Goal: Task Accomplishment & Management: Complete application form

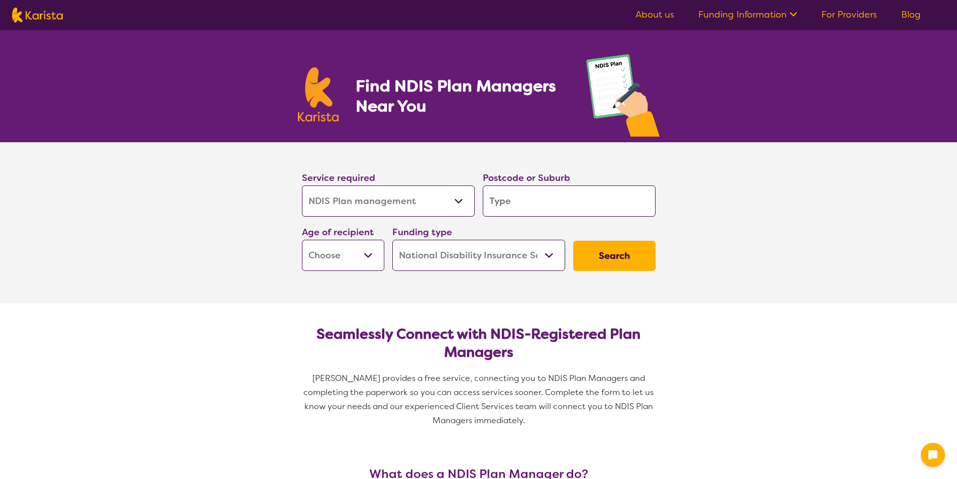
select select "NDIS Plan management"
select select "NDIS"
select select "NDIS Plan management"
select select "NDIS"
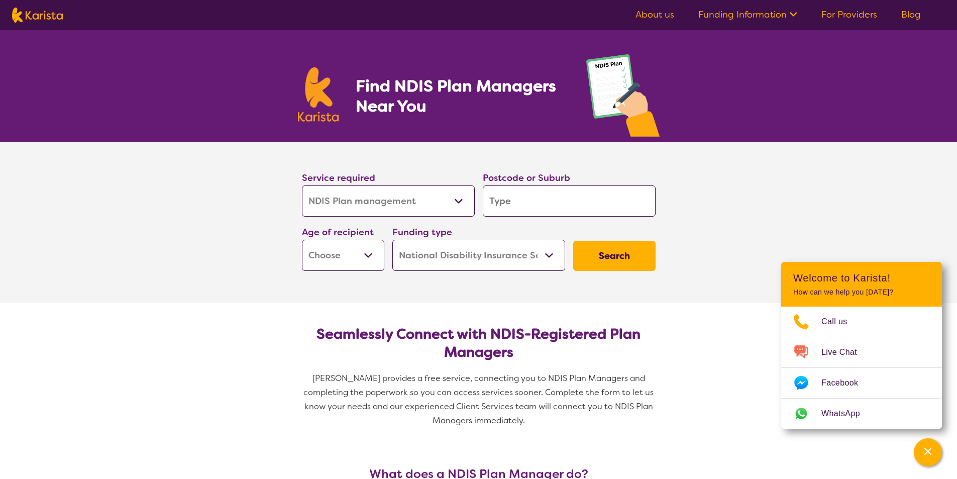
click at [459, 201] on select "Allied Health Assistant Assessment ([MEDICAL_DATA] or [MEDICAL_DATA]) Behaviour…" at bounding box center [388, 200] width 173 height 31
click at [302, 185] on select "Allied Health Assistant Assessment ([MEDICAL_DATA] or [MEDICAL_DATA]) Behaviour…" at bounding box center [388, 200] width 173 height 31
click at [517, 197] on input "search" at bounding box center [569, 200] width 173 height 31
type input "3337"
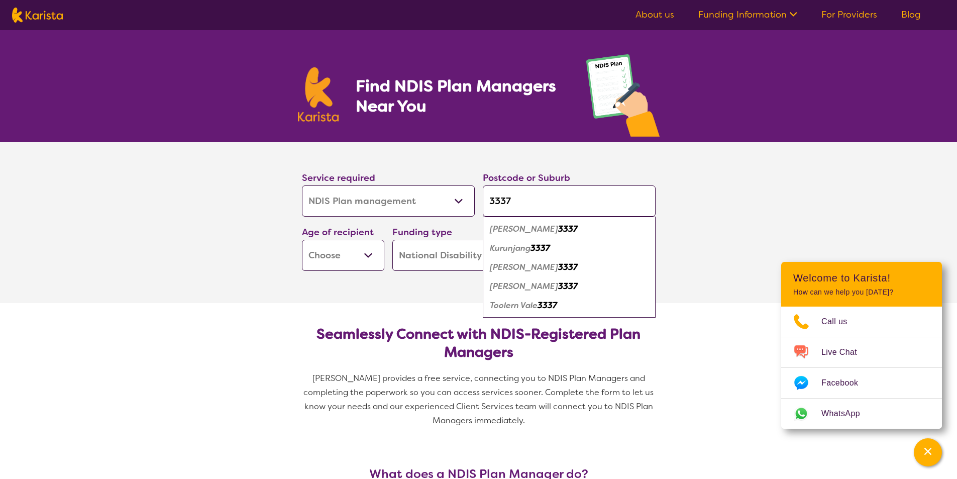
click at [365, 253] on select "Early Childhood - 0 to 9 Child - 10 to 11 Adolescent - 12 to 17 Adult - 18 to 6…" at bounding box center [343, 255] width 82 height 31
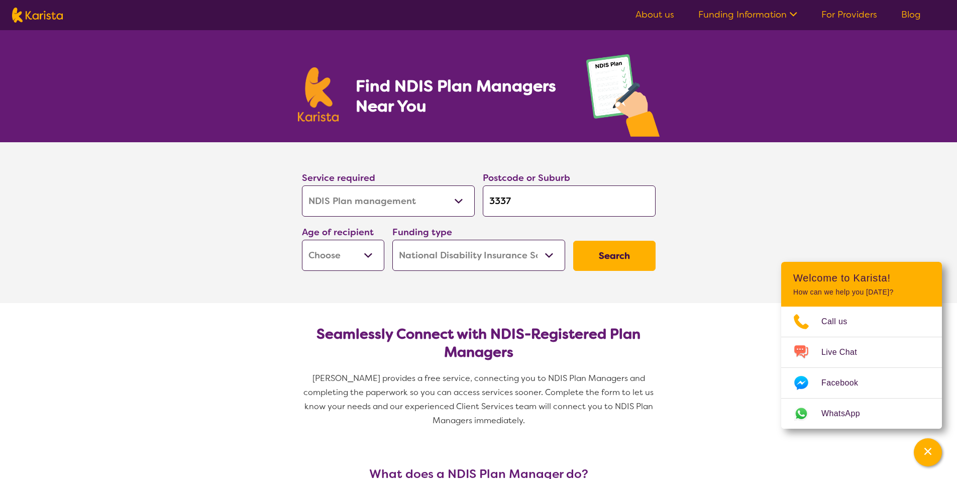
select select "EC"
click at [302, 240] on select "Early Childhood - 0 to 9 Child - 10 to 11 Adolescent - 12 to 17 Adult - 18 to 6…" at bounding box center [343, 255] width 82 height 31
select select "EC"
click at [550, 256] on select "Home Care Package (HCP) National Disability Insurance Scheme (NDIS) I don't know" at bounding box center [478, 255] width 173 height 31
click at [644, 259] on button "Search" at bounding box center [614, 256] width 82 height 30
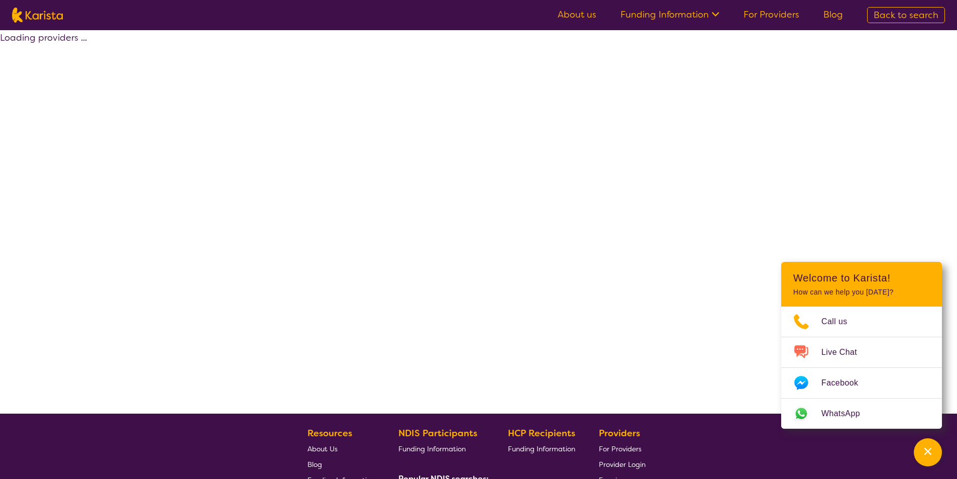
select select "by_score"
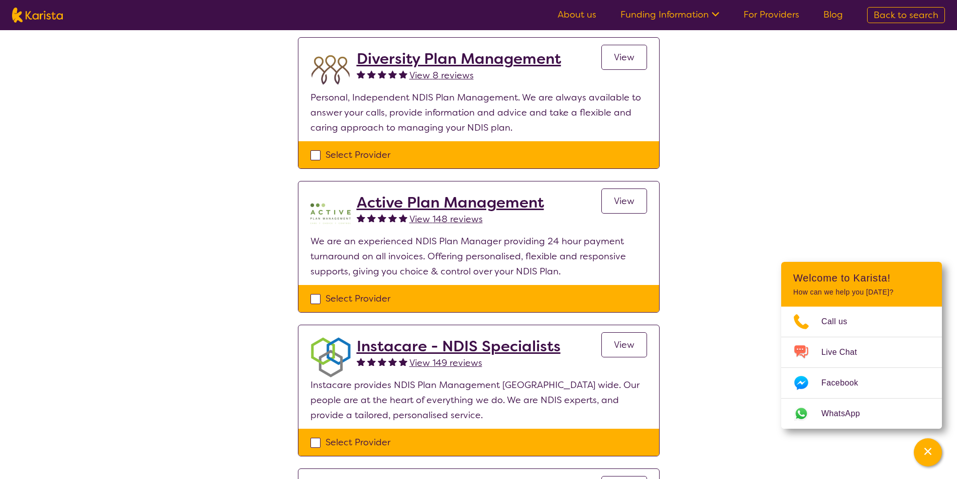
scroll to position [100, 0]
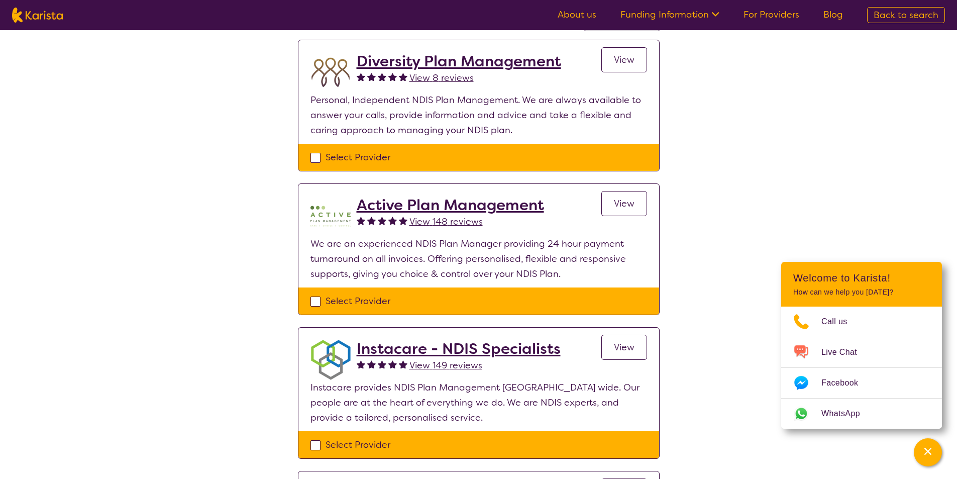
click at [495, 208] on h2 "Active Plan Management" at bounding box center [450, 205] width 187 height 18
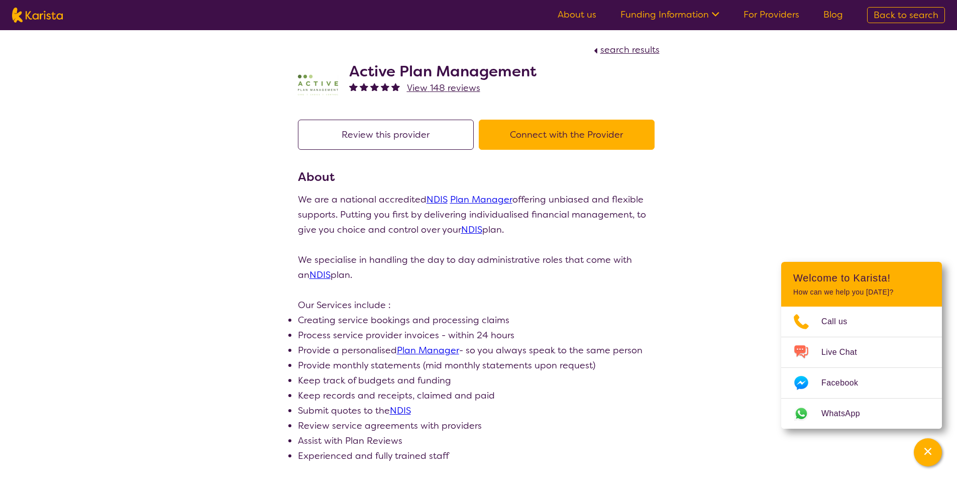
click at [578, 139] on button "Connect with the Provider" at bounding box center [567, 135] width 176 height 30
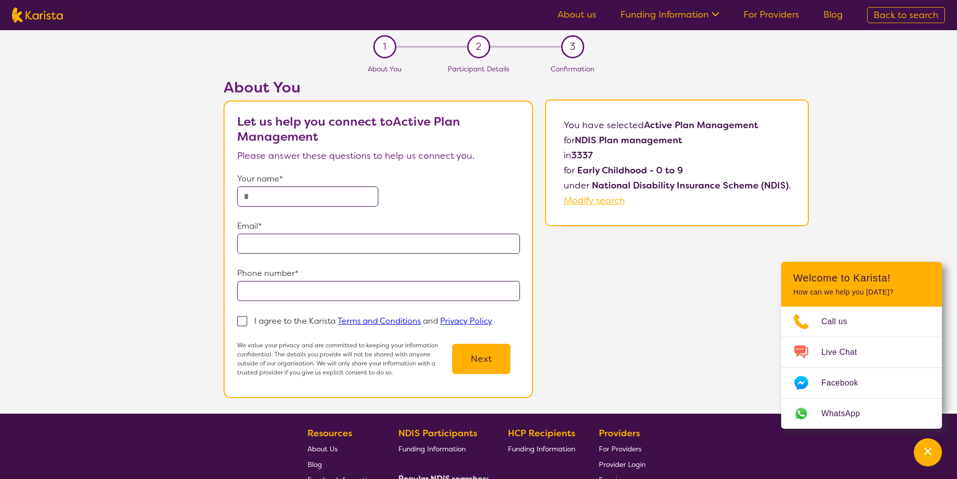
click at [333, 195] on input "text" at bounding box center [307, 196] width 141 height 20
type input "**********"
click at [246, 318] on span at bounding box center [242, 321] width 10 height 10
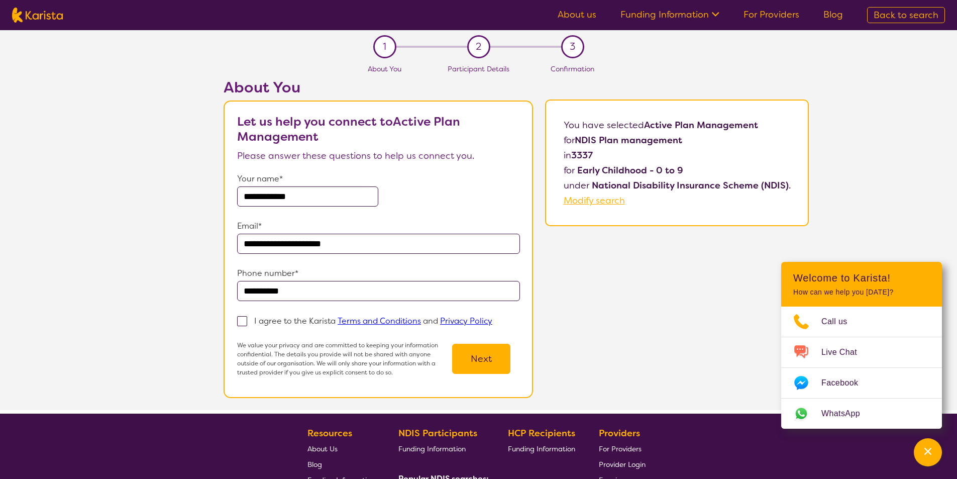
click at [492, 318] on input "I agree to the Karista Terms and Conditions and Privacy Policy" at bounding box center [495, 320] width 7 height 7
checkbox input "true"
click at [486, 358] on button "Next" at bounding box center [481, 359] width 58 height 30
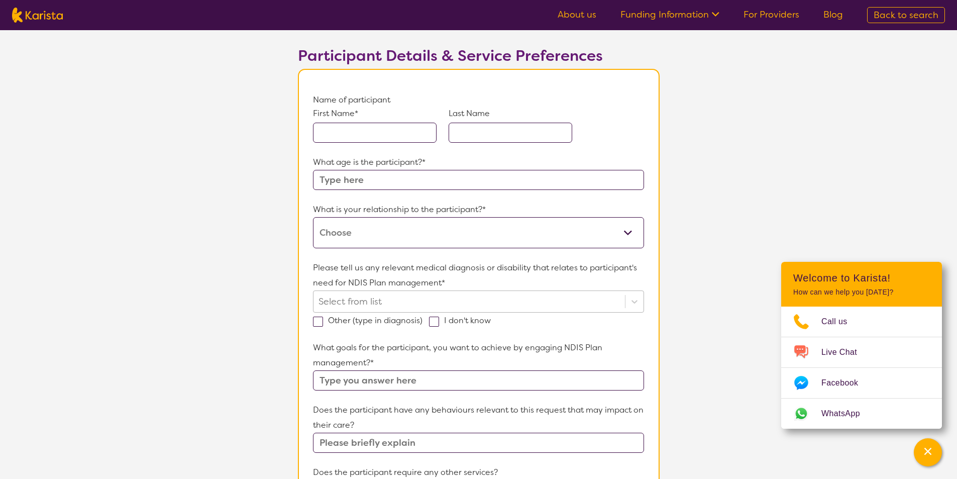
scroll to position [50, 0]
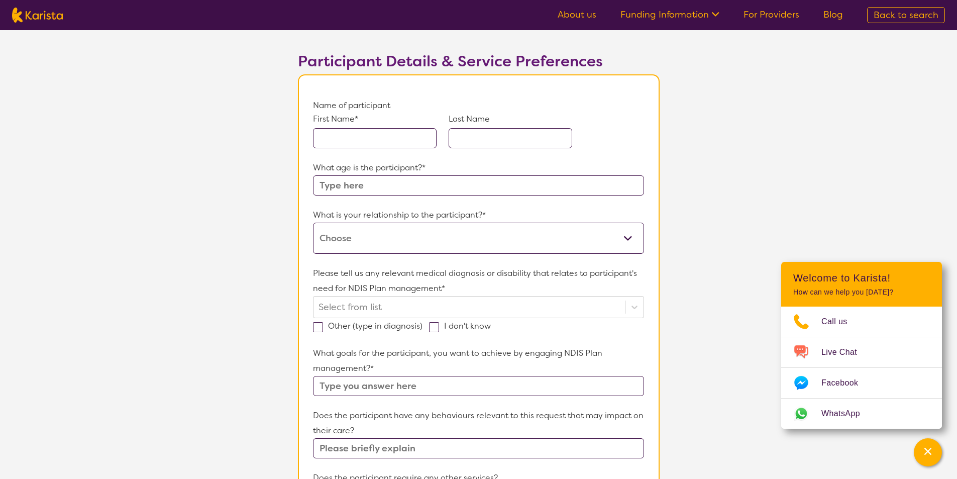
click at [389, 142] on input "text" at bounding box center [375, 138] width 124 height 20
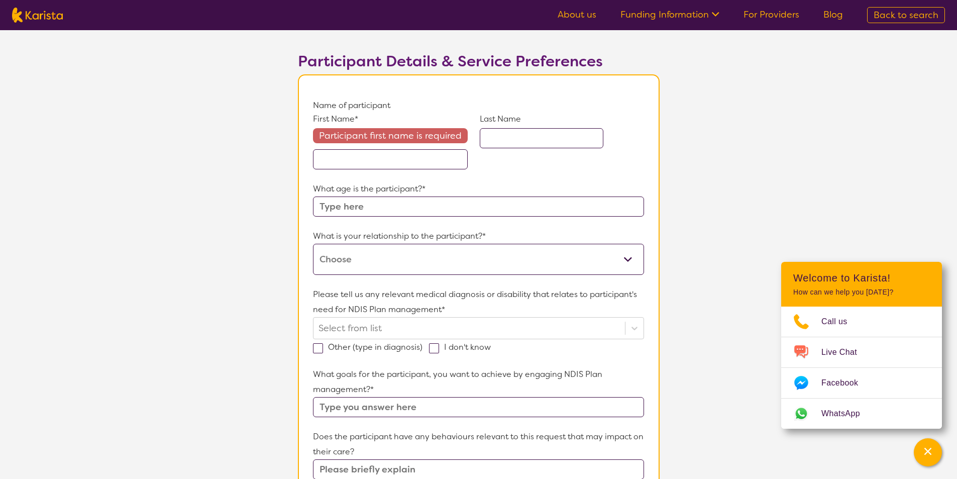
click at [377, 167] on input "text" at bounding box center [390, 159] width 155 height 20
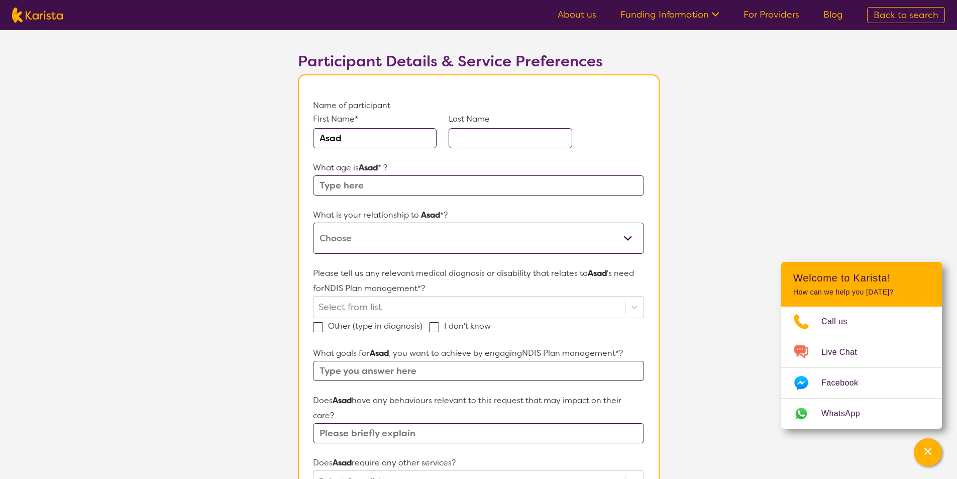
type input "Asad"
click at [493, 134] on input "text" at bounding box center [511, 138] width 124 height 20
type input "[PERSON_NAME]"
click at [406, 188] on input "text" at bounding box center [478, 185] width 331 height 20
type input "5"
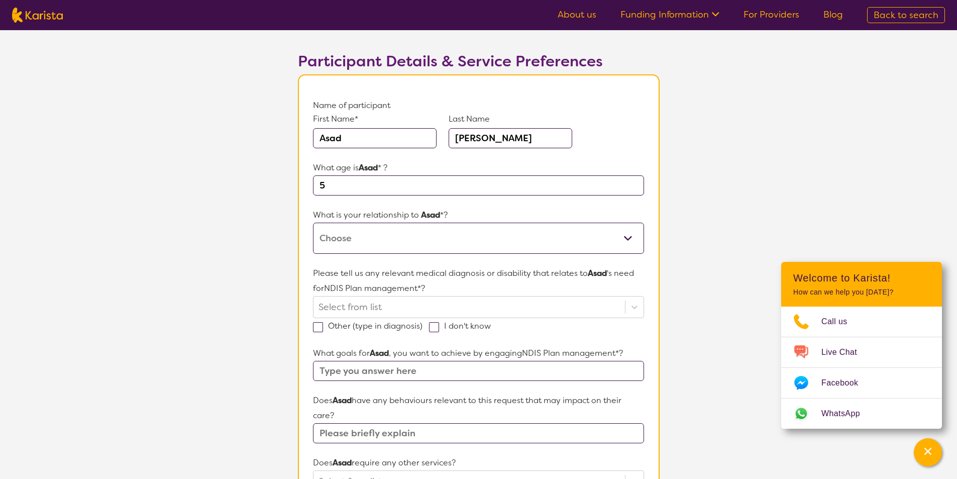
click at [402, 235] on select "This request is for myself I am their parent I am their child I am their spouse…" at bounding box center [478, 238] width 331 height 31
select select "I am their parent"
click at [313, 223] on select "This request is for myself I am their parent I am their child I am their spouse…" at bounding box center [478, 238] width 331 height 31
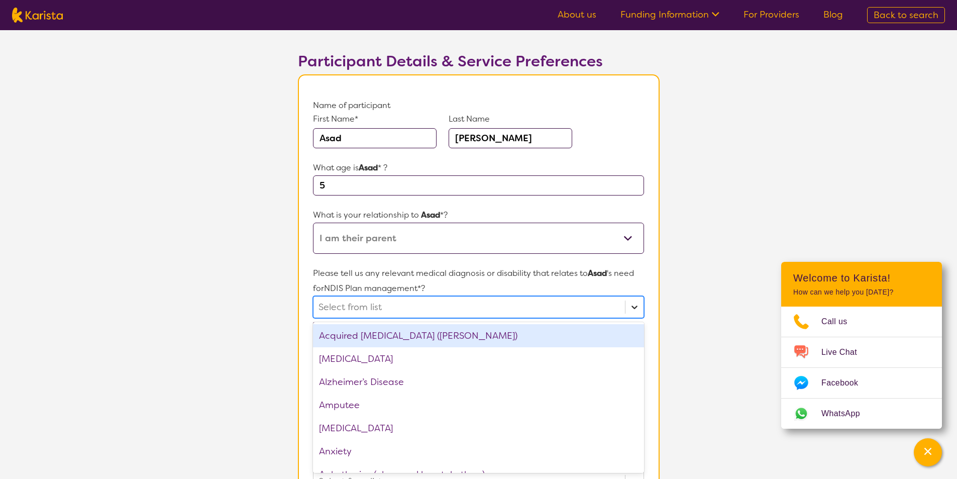
click at [636, 312] on div at bounding box center [634, 307] width 18 height 18
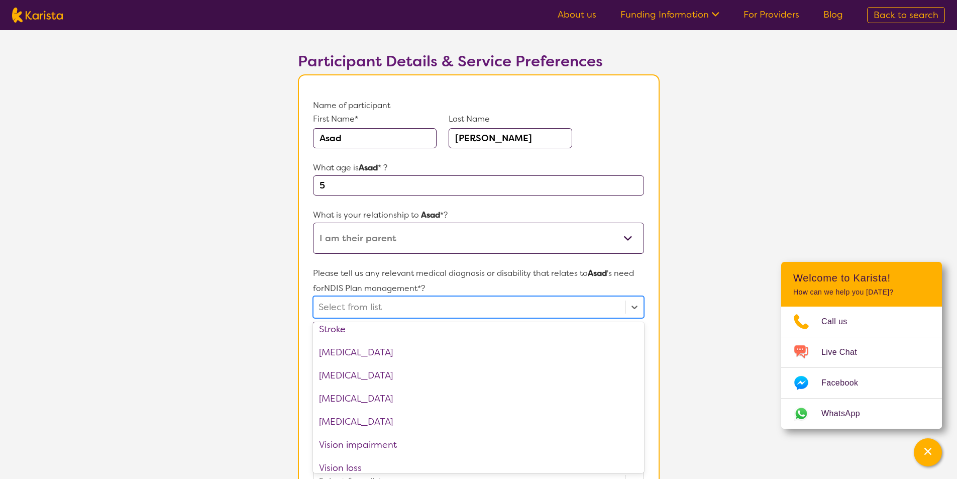
scroll to position [1586, 0]
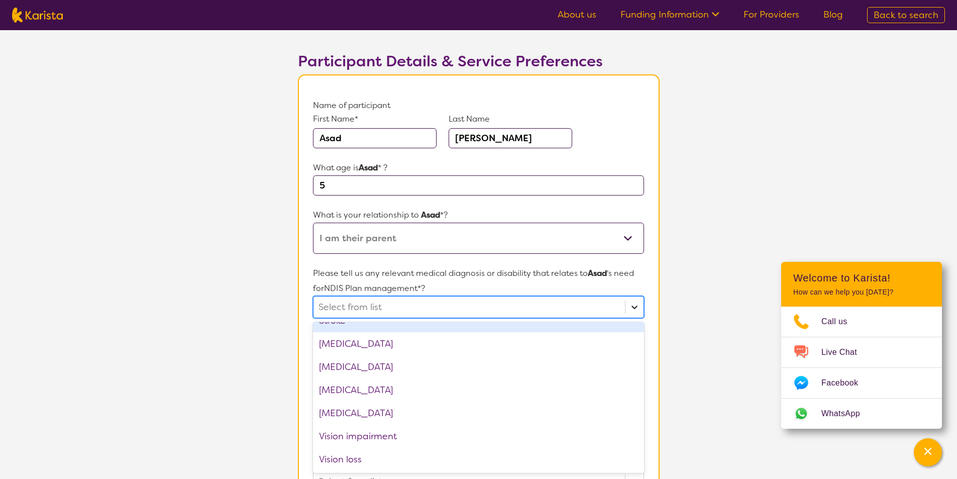
click at [633, 302] on icon at bounding box center [634, 307] width 10 height 10
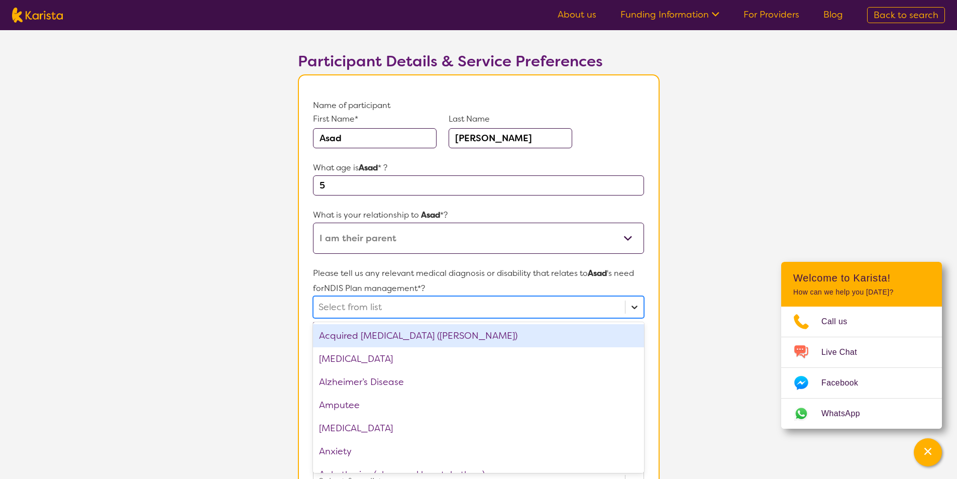
click at [631, 304] on icon at bounding box center [634, 307] width 10 height 10
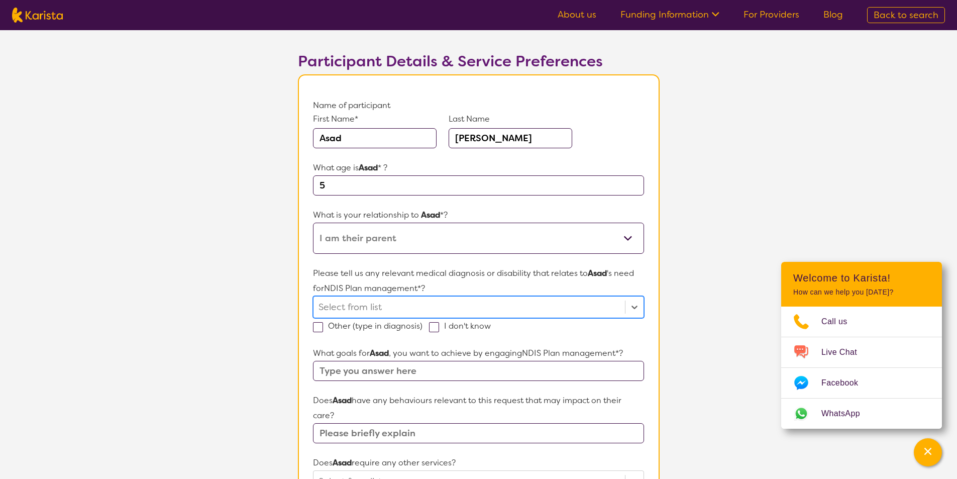
click at [325, 326] on label "Other (type in diagnosis)" at bounding box center [371, 325] width 116 height 11
click at [422, 326] on input "Other (type in diagnosis)" at bounding box center [425, 325] width 7 height 7
checkbox input "true"
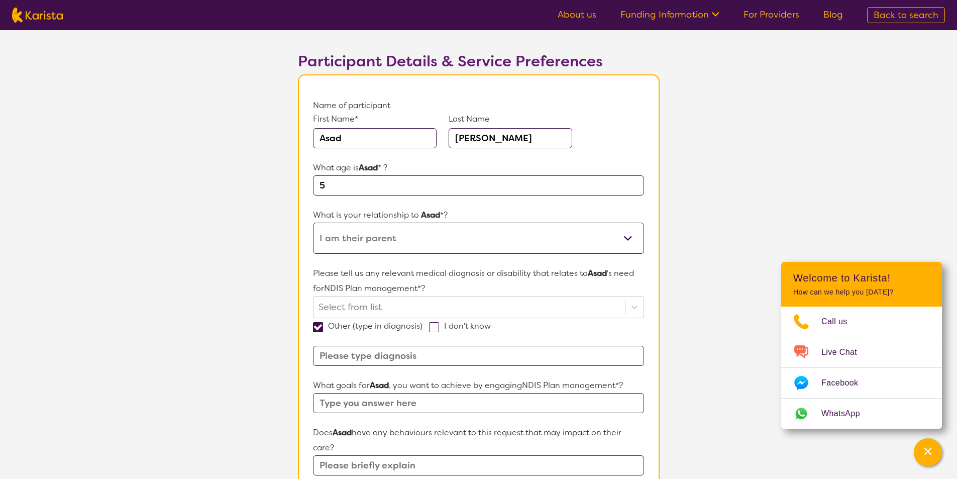
click at [420, 360] on input at bounding box center [478, 356] width 331 height 20
click at [374, 354] on input "speech tharepy and occupational" at bounding box center [478, 356] width 331 height 20
click at [377, 355] on input "speech tharepy and occupational" at bounding box center [478, 356] width 331 height 20
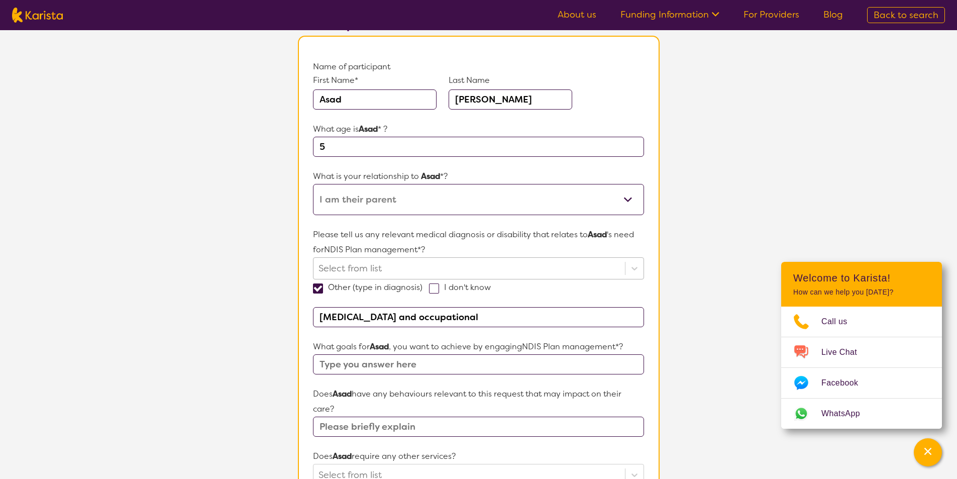
scroll to position [151, 0]
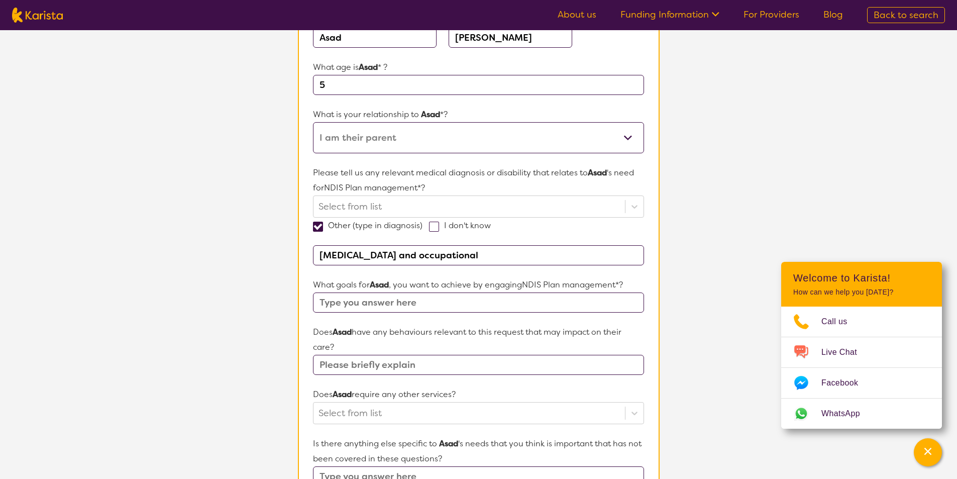
type input "[MEDICAL_DATA] and occupational"
click at [422, 301] on input "text" at bounding box center [478, 302] width 331 height 20
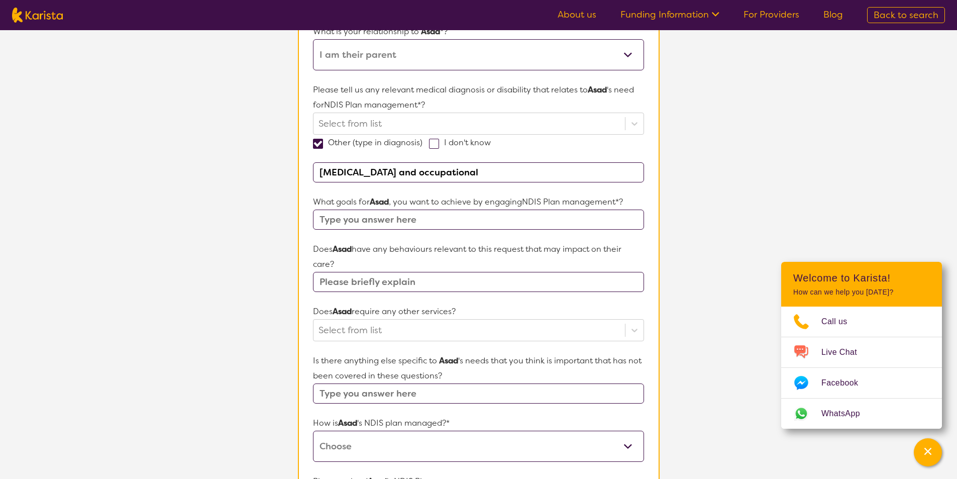
scroll to position [402, 0]
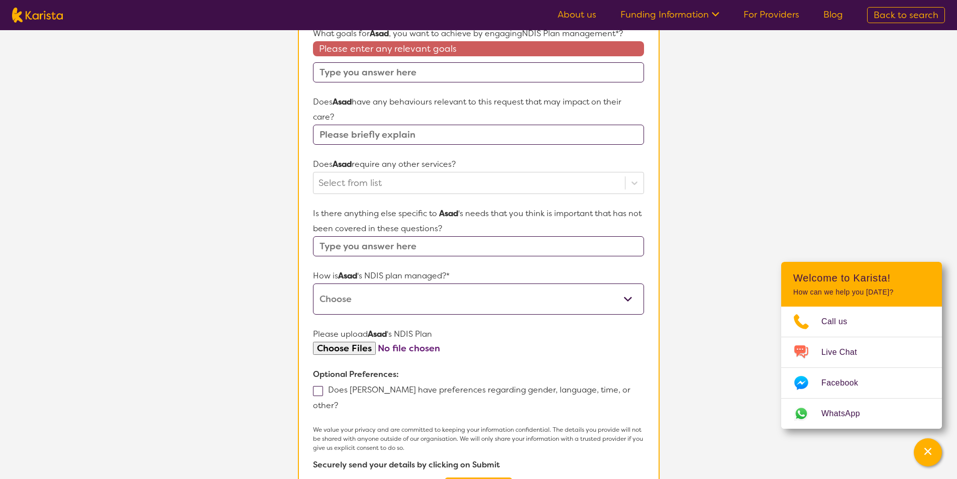
click at [368, 331] on div "Please upload [PERSON_NAME] 's NDIS Plan" at bounding box center [478, 341] width 331 height 29
click at [363, 345] on input "file" at bounding box center [478, 349] width 331 height 14
click at [361, 348] on input "file" at bounding box center [478, 349] width 331 height 14
type input "C:\fakepath\CORRO_PREVIEW__Plan Approval.pdf"
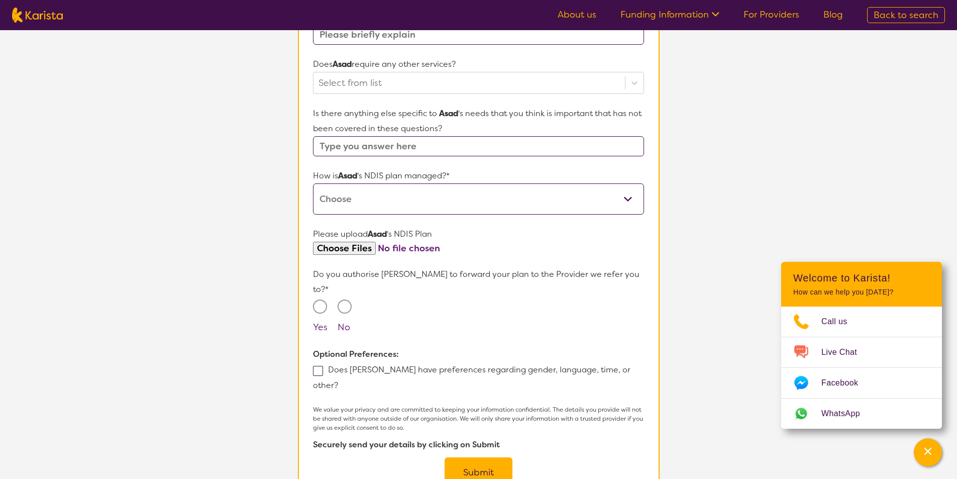
scroll to position [502, 0]
